Goal: Navigation & Orientation: Find specific page/section

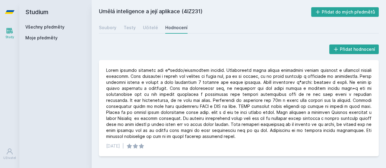
click at [99, 35] on div "Umělá inteligence a její aplikace (4IZ231) Přidat do mých předmětů [GEOGRAPHIC_…" at bounding box center [239, 84] width 294 height 168
click at [102, 30] on div "Soubory" at bounding box center [107, 28] width 17 height 6
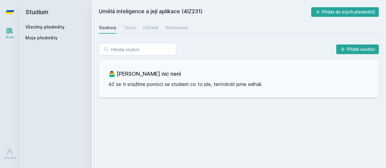
click at [195, 12] on h2 "Umělá inteligence a její aplikace (4IZ231)" at bounding box center [205, 12] width 212 height 10
copy h2 "4IZ231"
click at [220, 26] on div "Soubory Testy Učitelé Hodnocení" at bounding box center [239, 28] width 280 height 12
click at [154, 25] on link "Učitelé" at bounding box center [150, 28] width 15 height 12
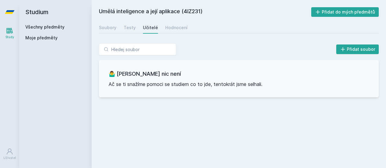
click at [152, 27] on div "Učitelé" at bounding box center [150, 28] width 15 height 6
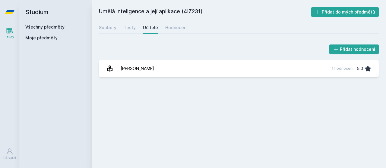
click at [120, 28] on div "Soubory Testy Učitelé Hodnocení" at bounding box center [239, 28] width 280 height 12
click at [124, 29] on div "Testy" at bounding box center [130, 28] width 12 height 6
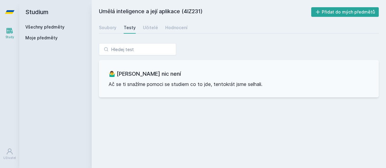
click at [124, 29] on div "Testy" at bounding box center [130, 28] width 12 height 6
click at [111, 27] on div "Soubory" at bounding box center [107, 28] width 17 height 6
